Goal: Navigation & Orientation: Understand site structure

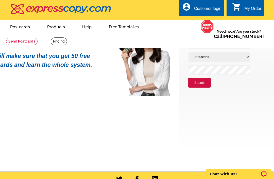
scroll to position [38, 0]
click at [137, 178] on link at bounding box center [137, 179] width 6 height 6
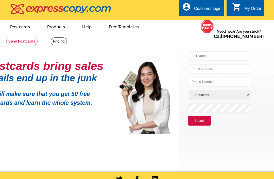
scroll to position [0, 0]
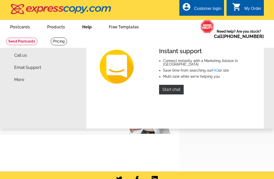
click at [16, 82] on link "More" at bounding box center [19, 80] width 10 height 4
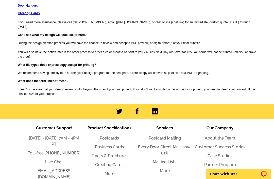
scroll to position [699, 0]
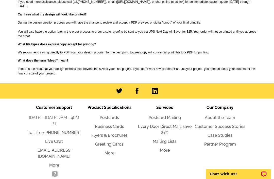
click at [227, 115] on link "About the Team" at bounding box center [220, 117] width 30 height 5
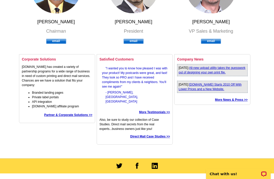
scroll to position [199, 0]
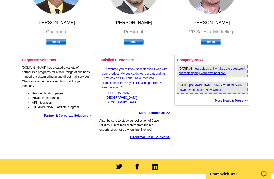
click at [230, 99] on link "More News & Press >>" at bounding box center [231, 101] width 33 height 4
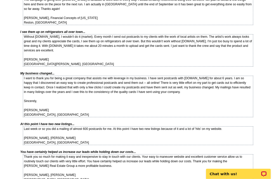
scroll to position [479, 0]
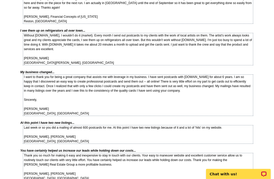
click at [130, 103] on div "I want to thank you for being a great company that assists me with leverage in …" at bounding box center [138, 96] width 230 height 42
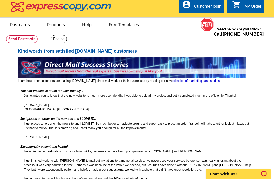
scroll to position [0, 0]
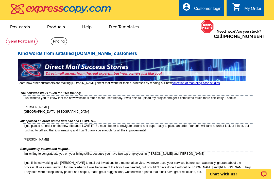
click at [167, 23] on ul "picture_in_picture Postcards store_mall_directory Products keyboard_arrow_down …" at bounding box center [93, 34] width 183 height 28
click at [51, 38] on link at bounding box center [59, 42] width 16 height 8
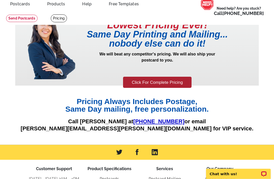
scroll to position [23, 0]
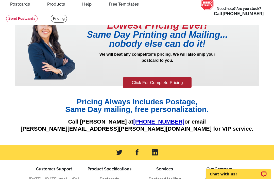
click at [139, 84] on link "Click For Complete Pricing" at bounding box center [157, 82] width 68 height 11
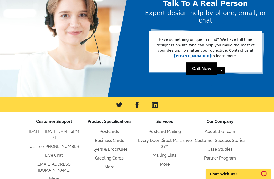
scroll to position [327, 0]
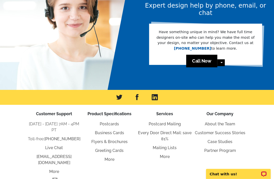
click at [219, 148] on link "Partner Program" at bounding box center [220, 150] width 32 height 5
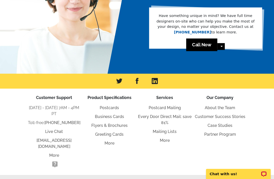
click at [221, 123] on link "Case Studies" at bounding box center [219, 125] width 25 height 5
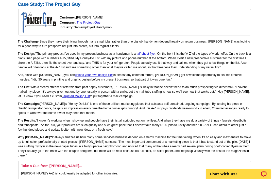
scroll to position [79, 0]
click at [95, 24] on link "The Project Guy" at bounding box center [89, 23] width 24 height 4
